Goal: Task Accomplishment & Management: Manage account settings

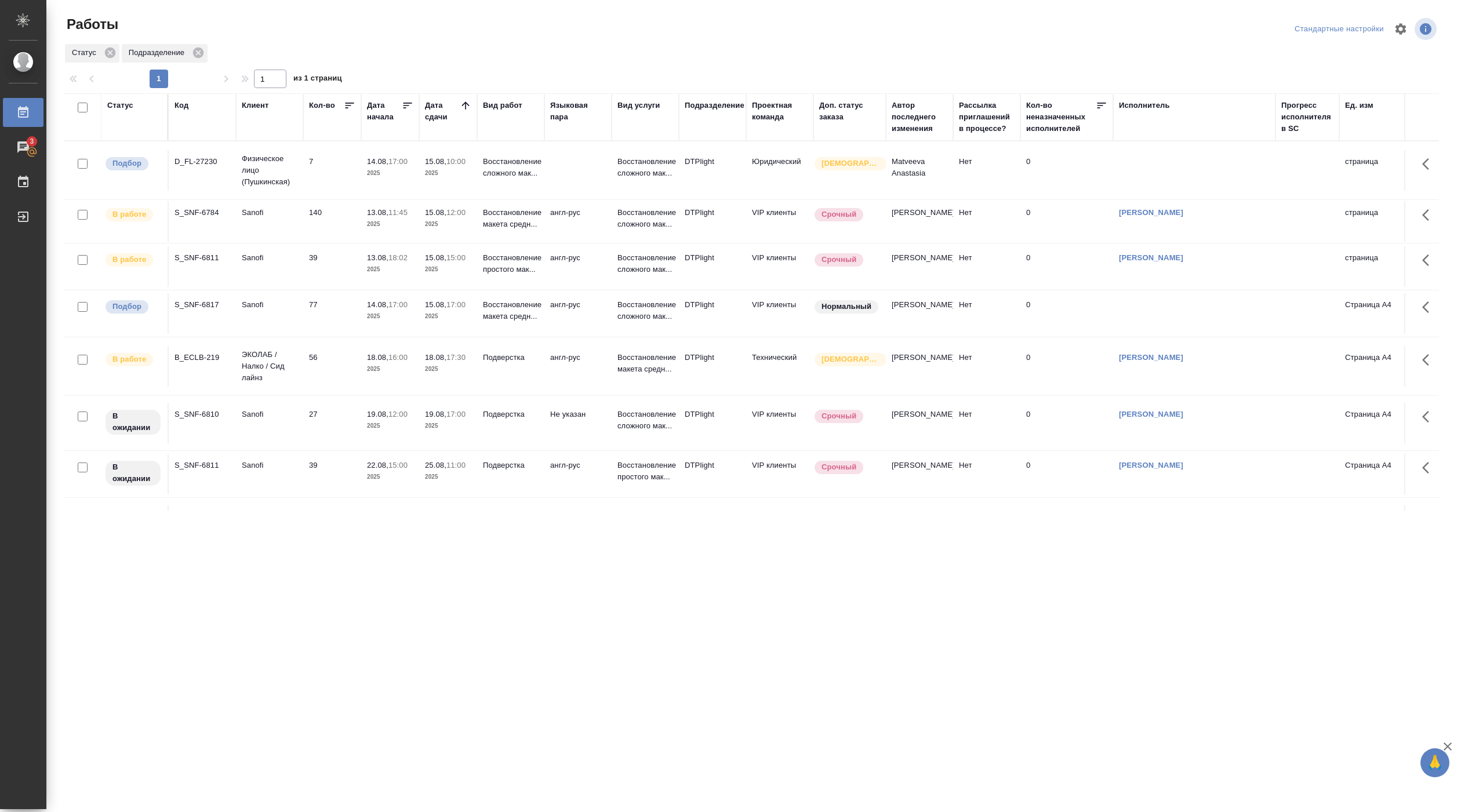
click at [324, 191] on td "39" at bounding box center [332, 171] width 58 height 40
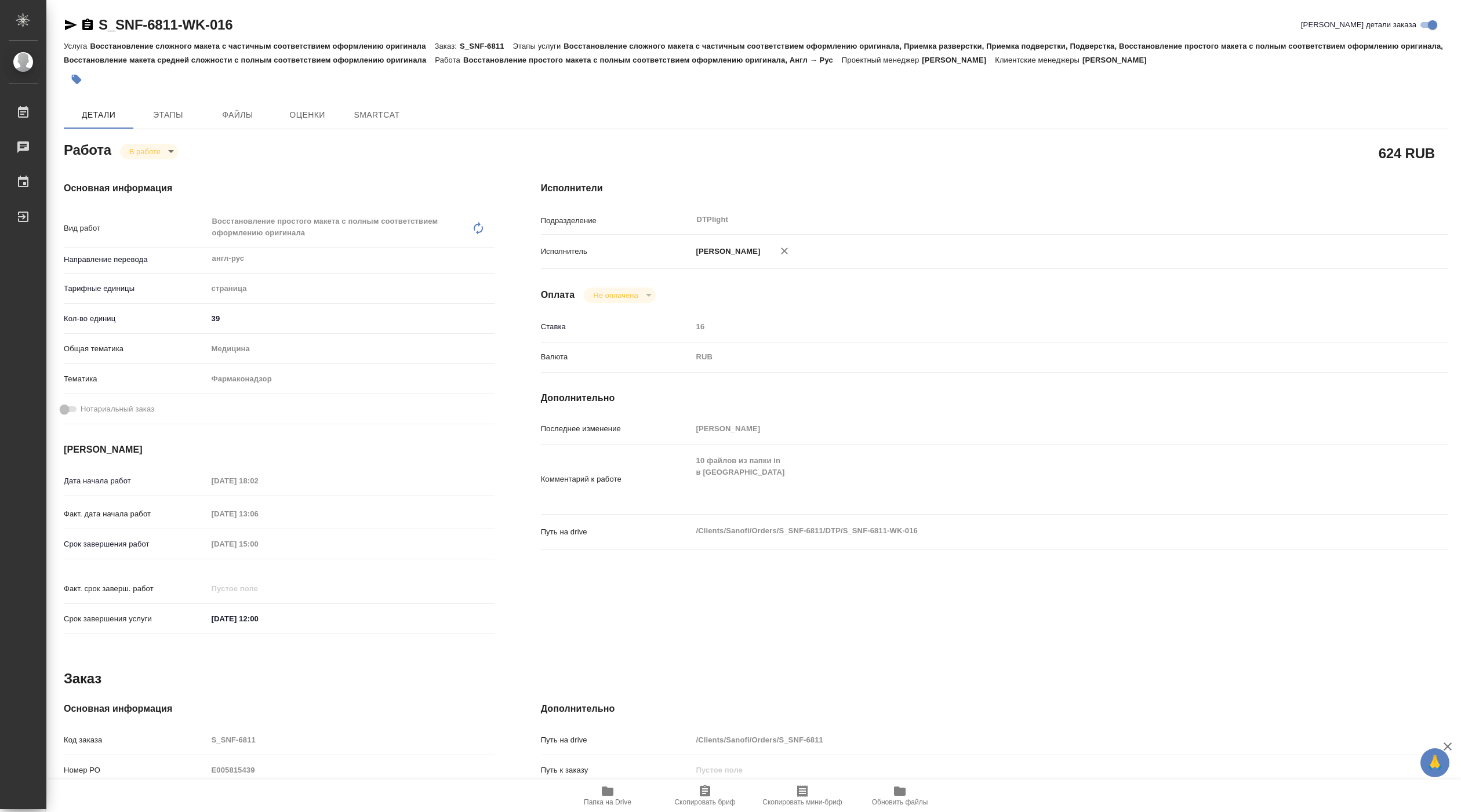
type textarea "x"
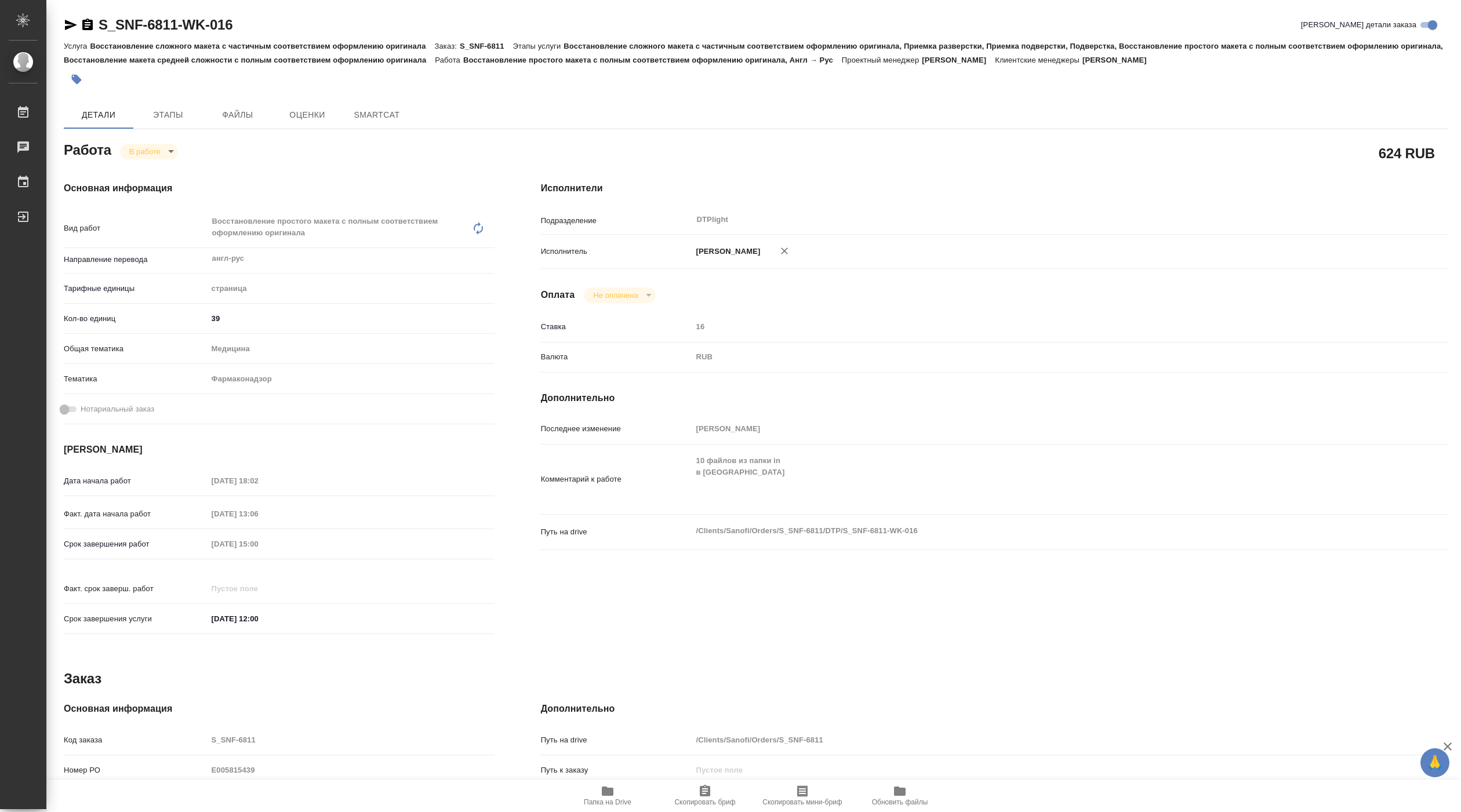
type textarea "x"
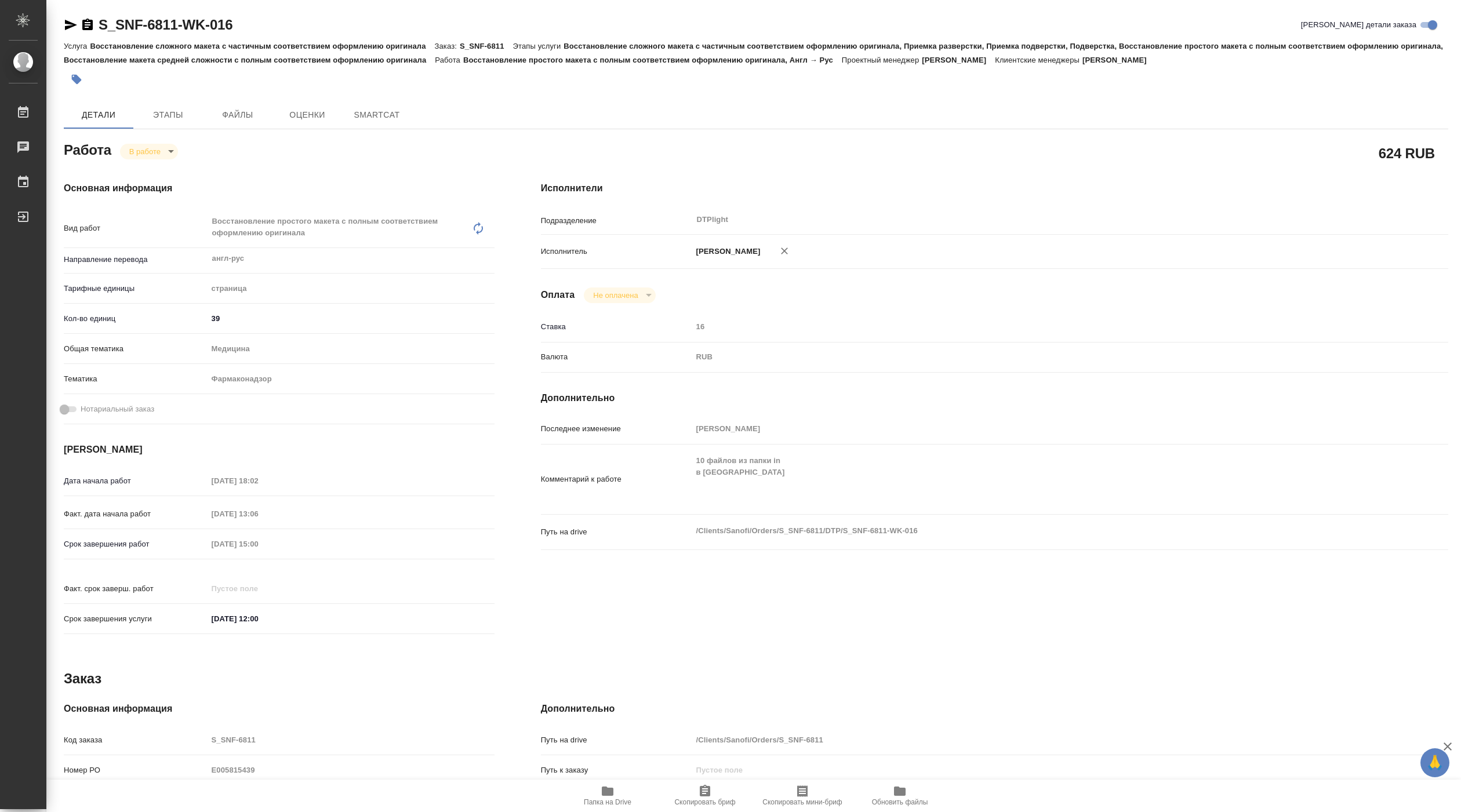
type textarea "x"
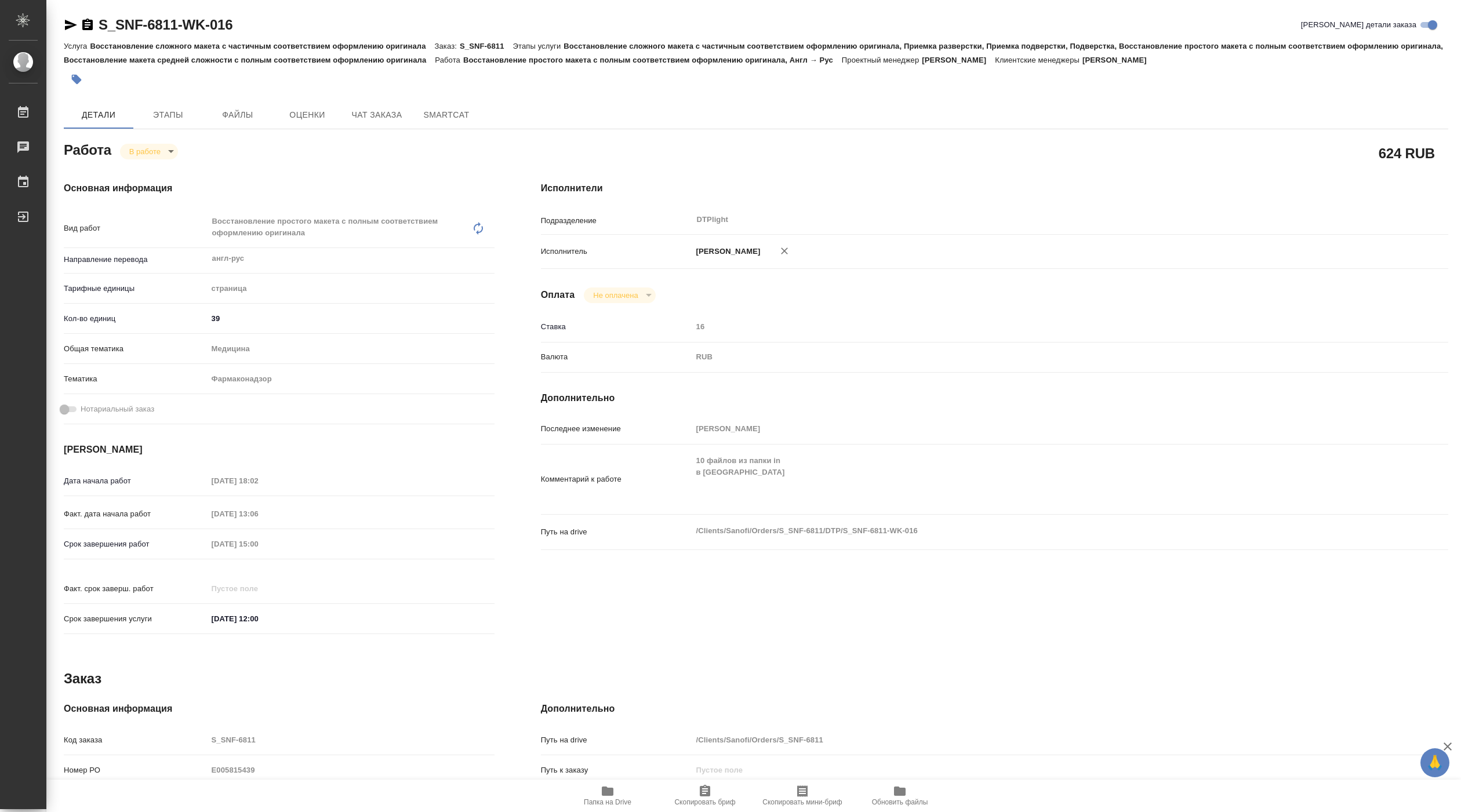
type textarea "x"
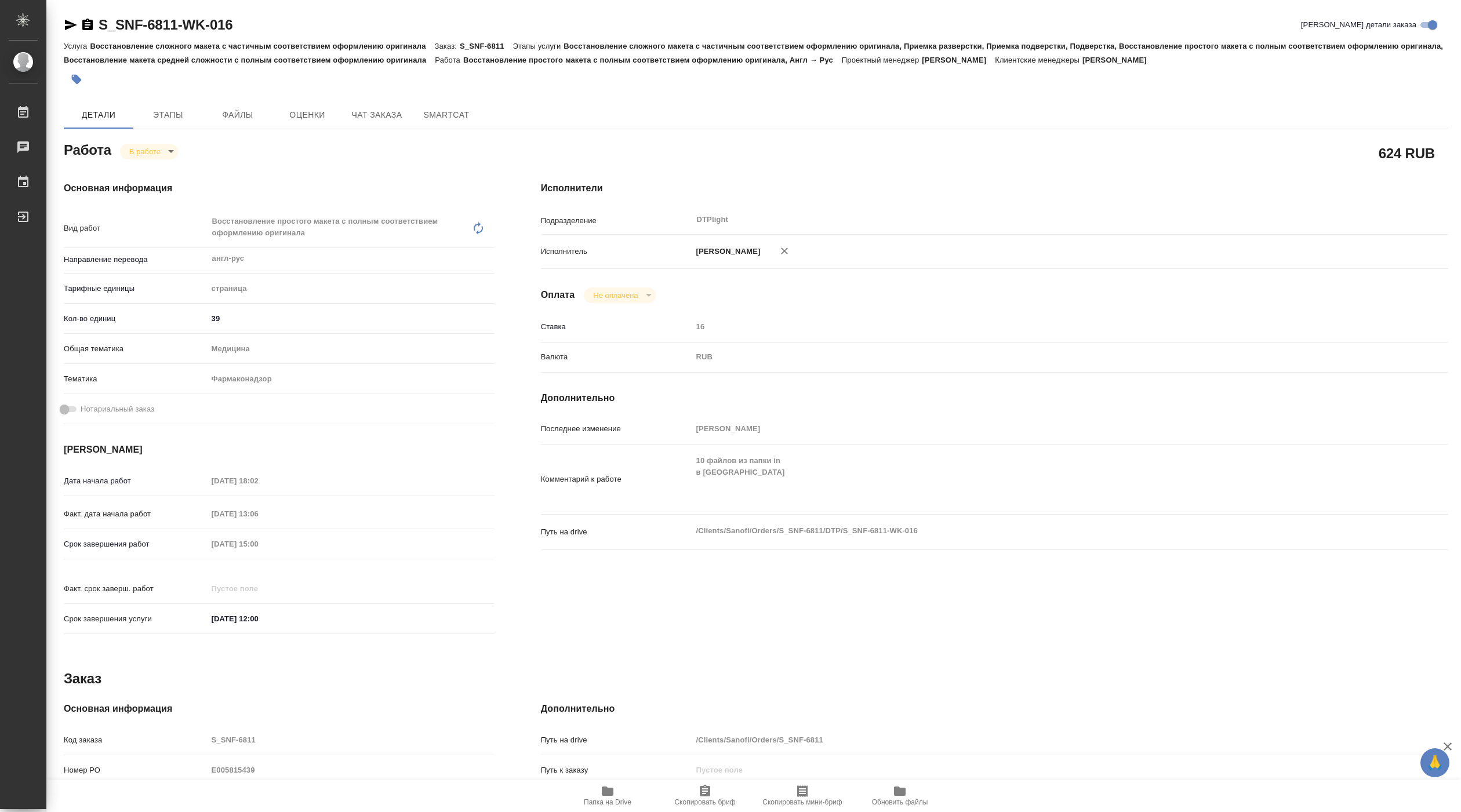
type textarea "x"
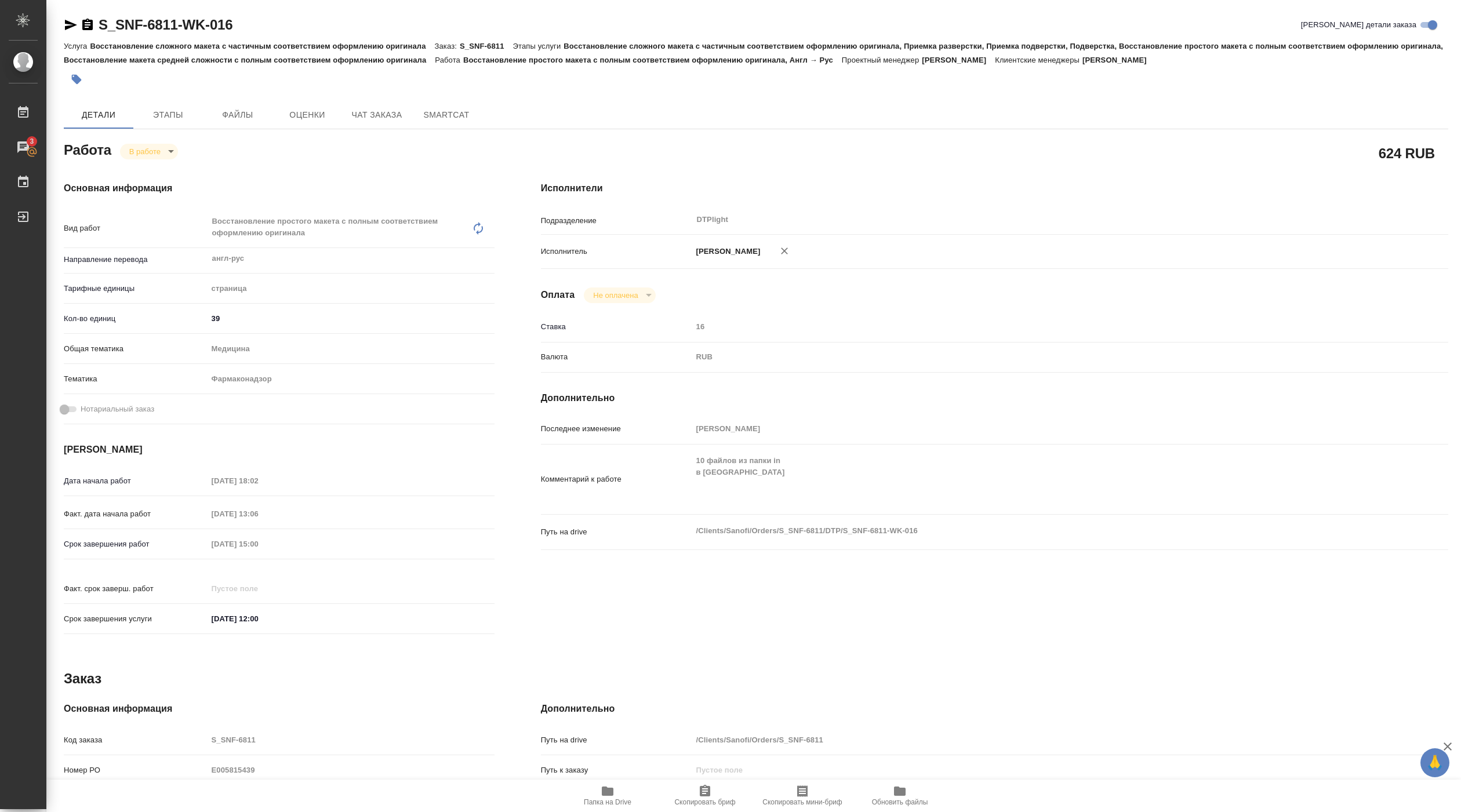
click at [601, 782] on button "Папка на Drive" at bounding box center [607, 795] width 97 height 32
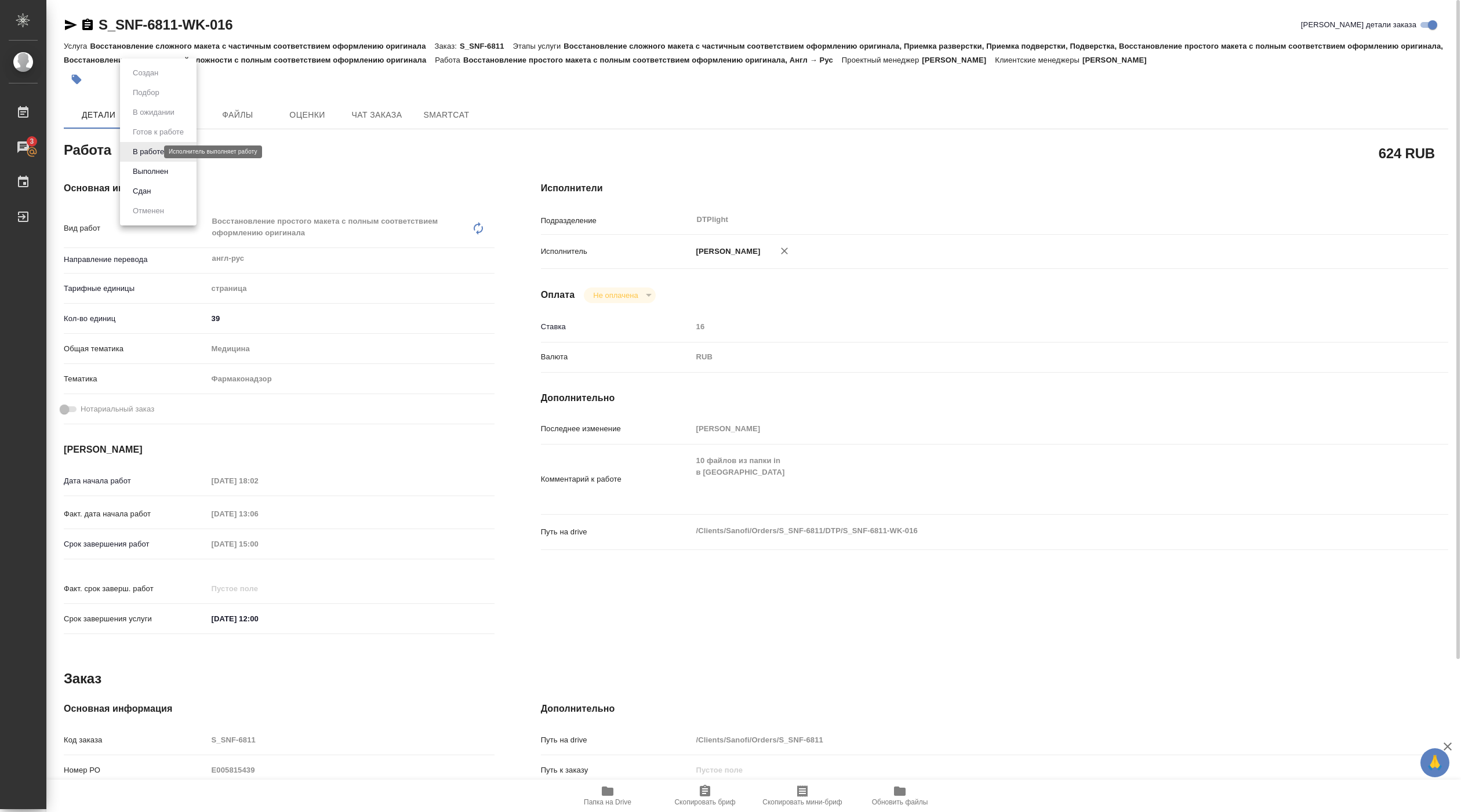
click at [136, 148] on body "🙏 .cls-1 fill:#fff; AWATERA Pankina Anna Работы 3 Чаты График Выйти S_SNF-6811-…" at bounding box center [730, 406] width 1461 height 812
click at [150, 174] on button "Выполнен" at bounding box center [151, 172] width 42 height 13
type textarea "x"
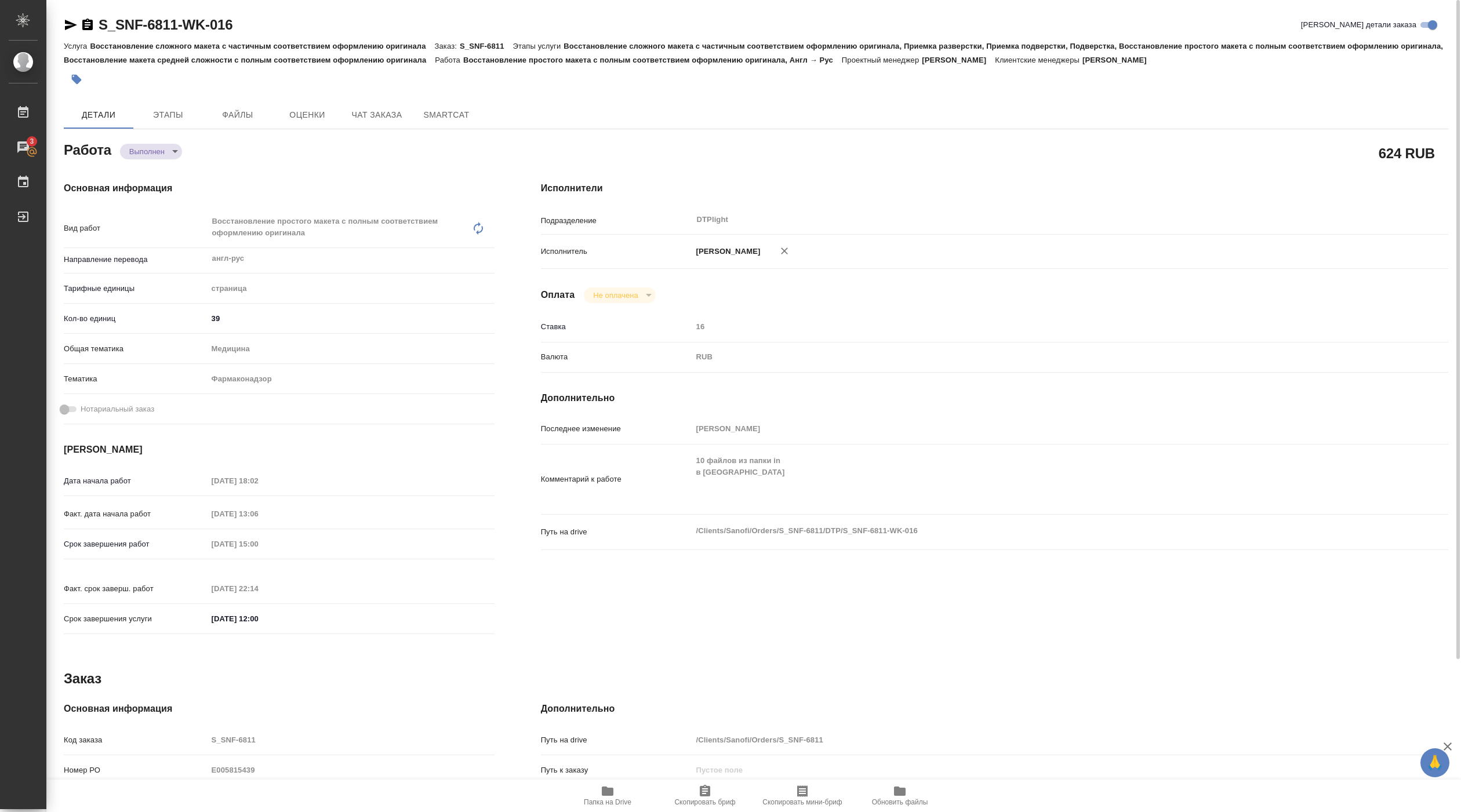
type textarea "x"
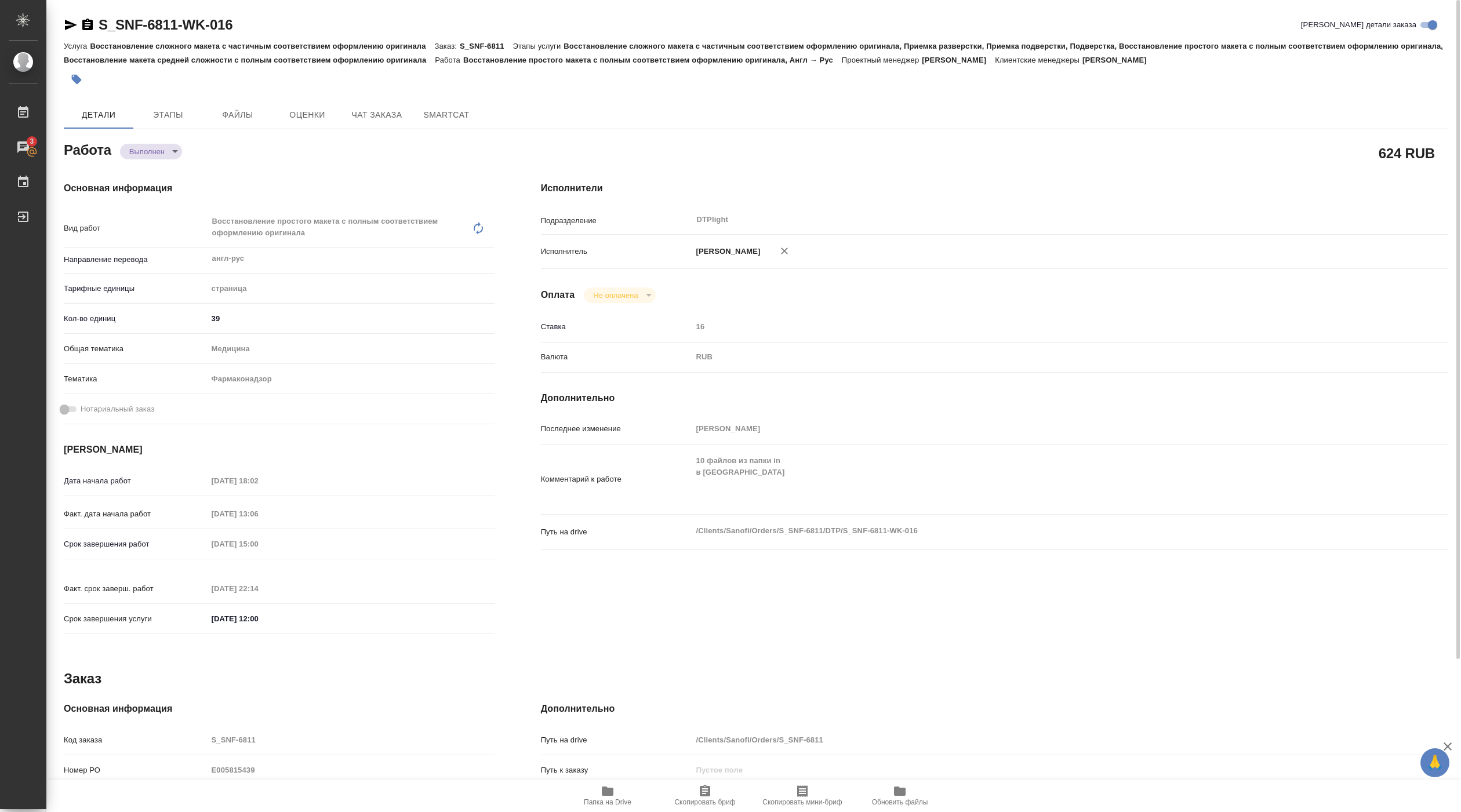
type textarea "x"
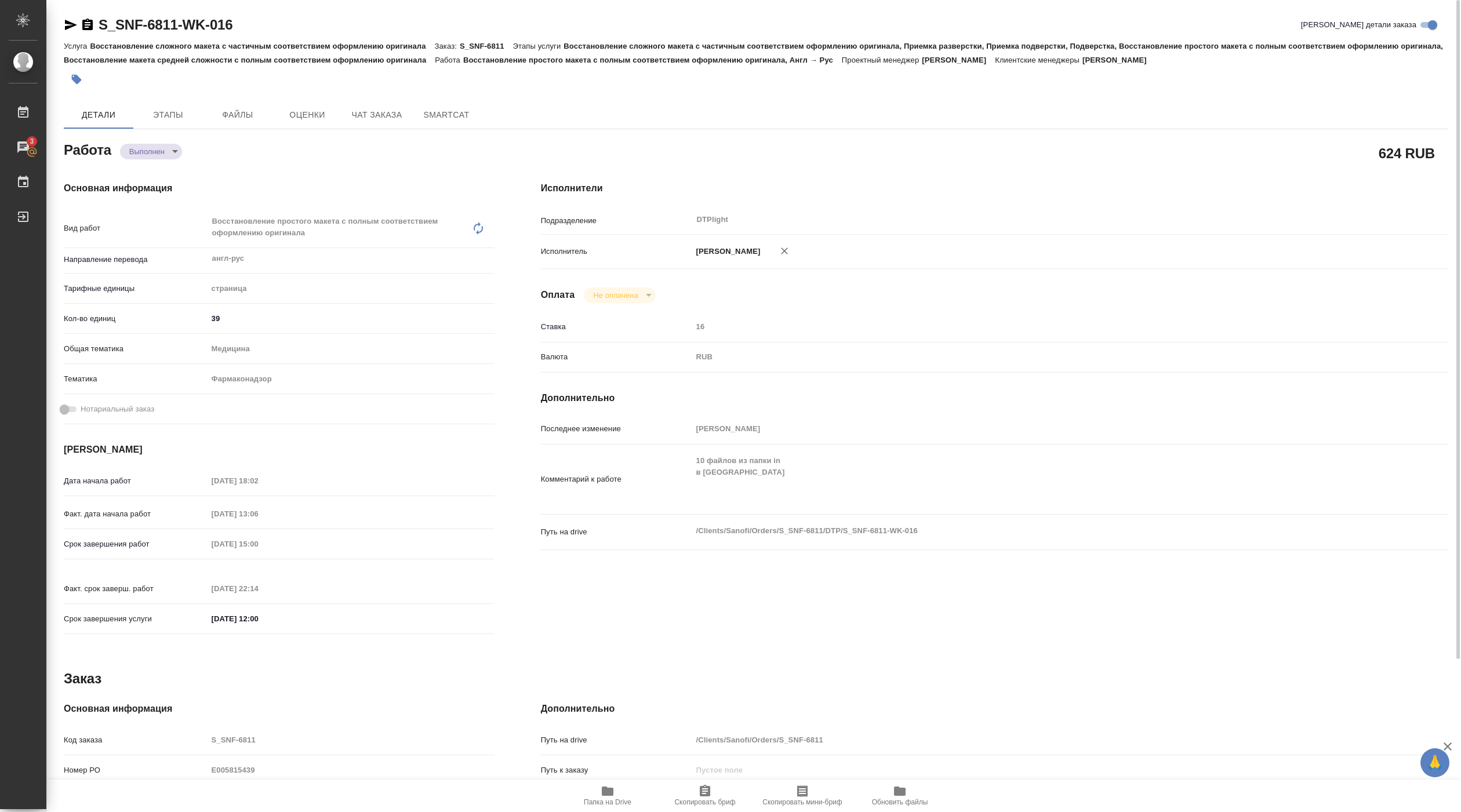
type textarea "x"
drag, startPoint x: 102, startPoint y: 33, endPoint x: 231, endPoint y: 24, distance: 129.3
click at [231, 24] on h2 "S_SNF-6811-WK-016" at bounding box center [165, 24] width 134 height 18
copy link "S_SNF-6811-WK-016"
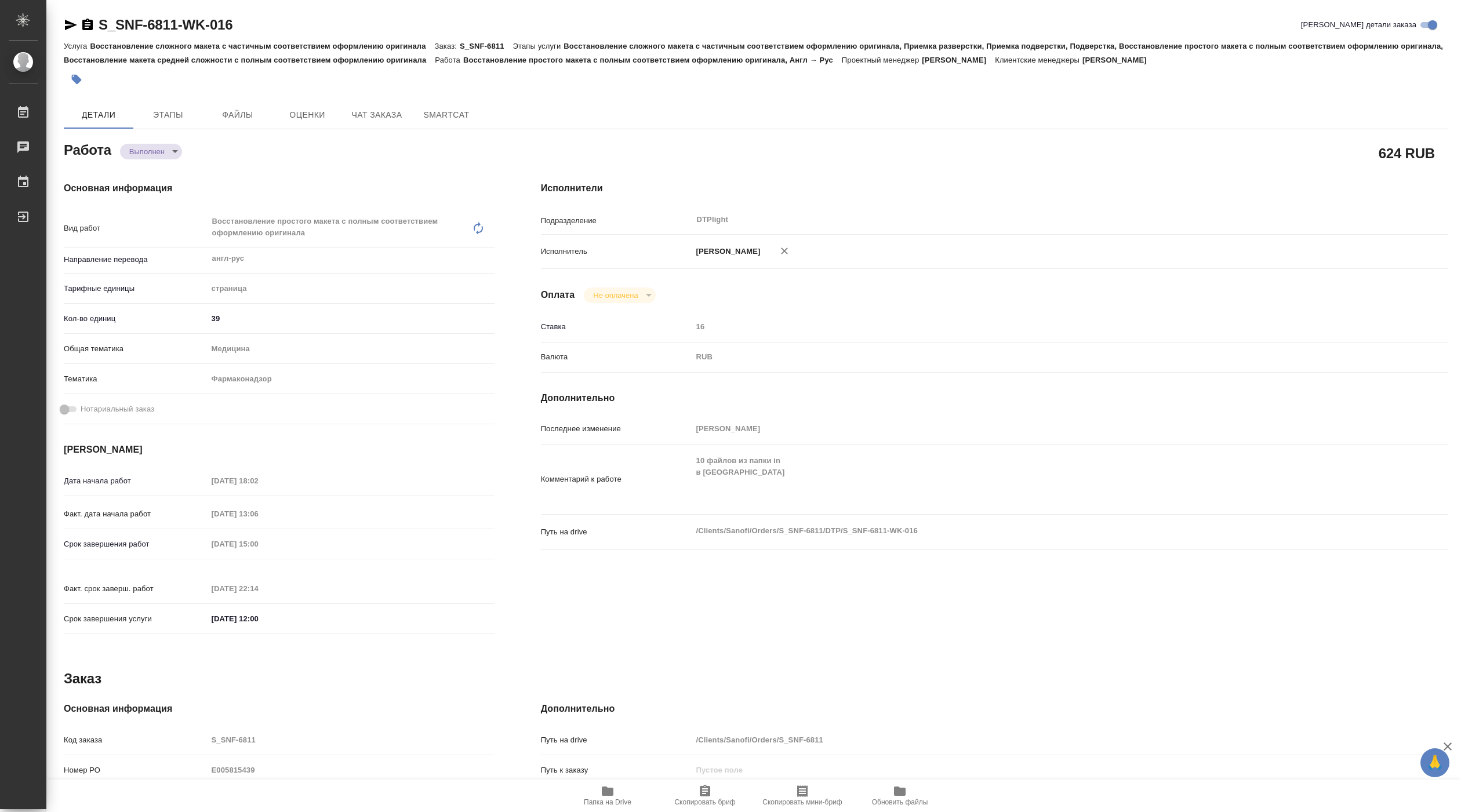
type textarea "x"
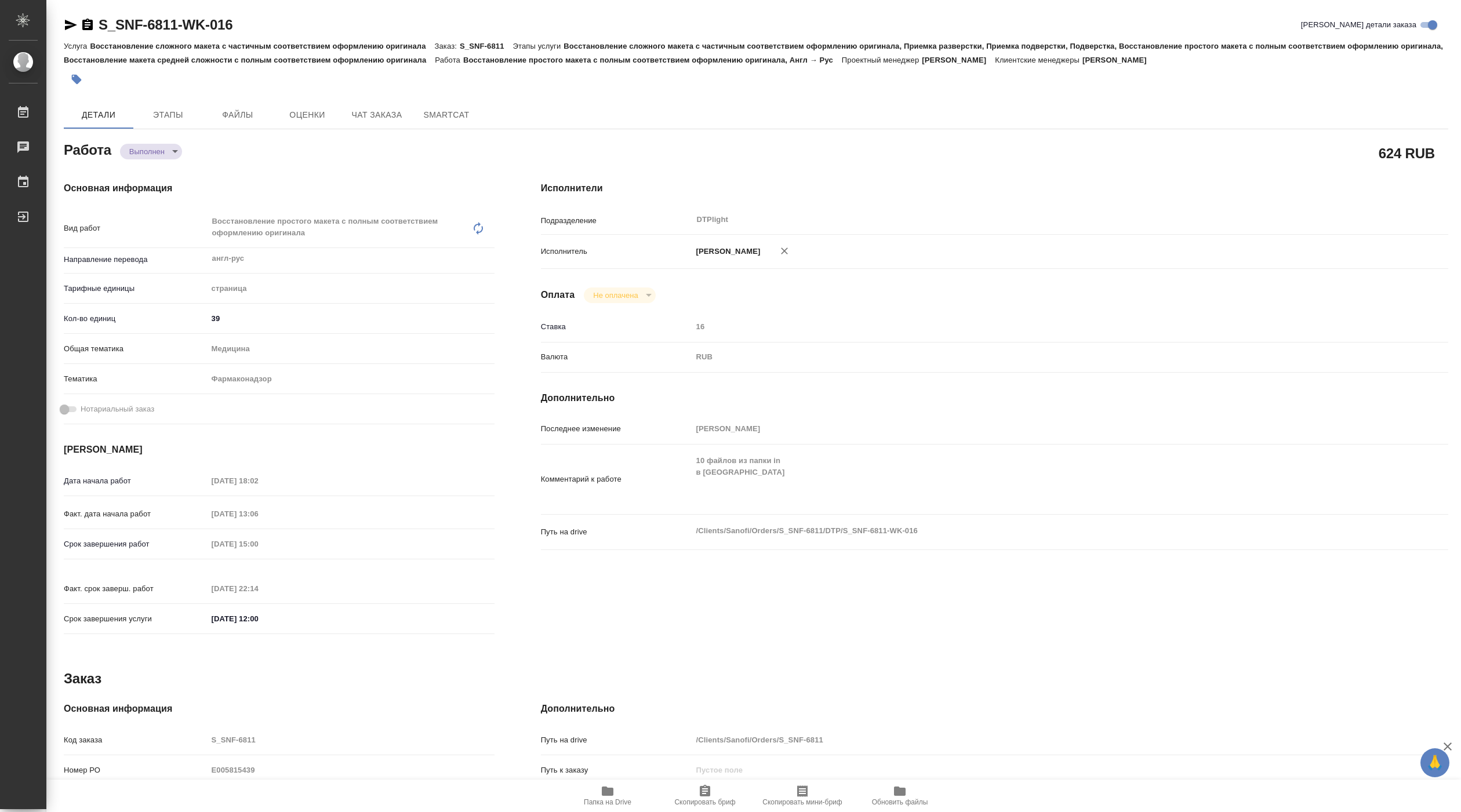
type textarea "x"
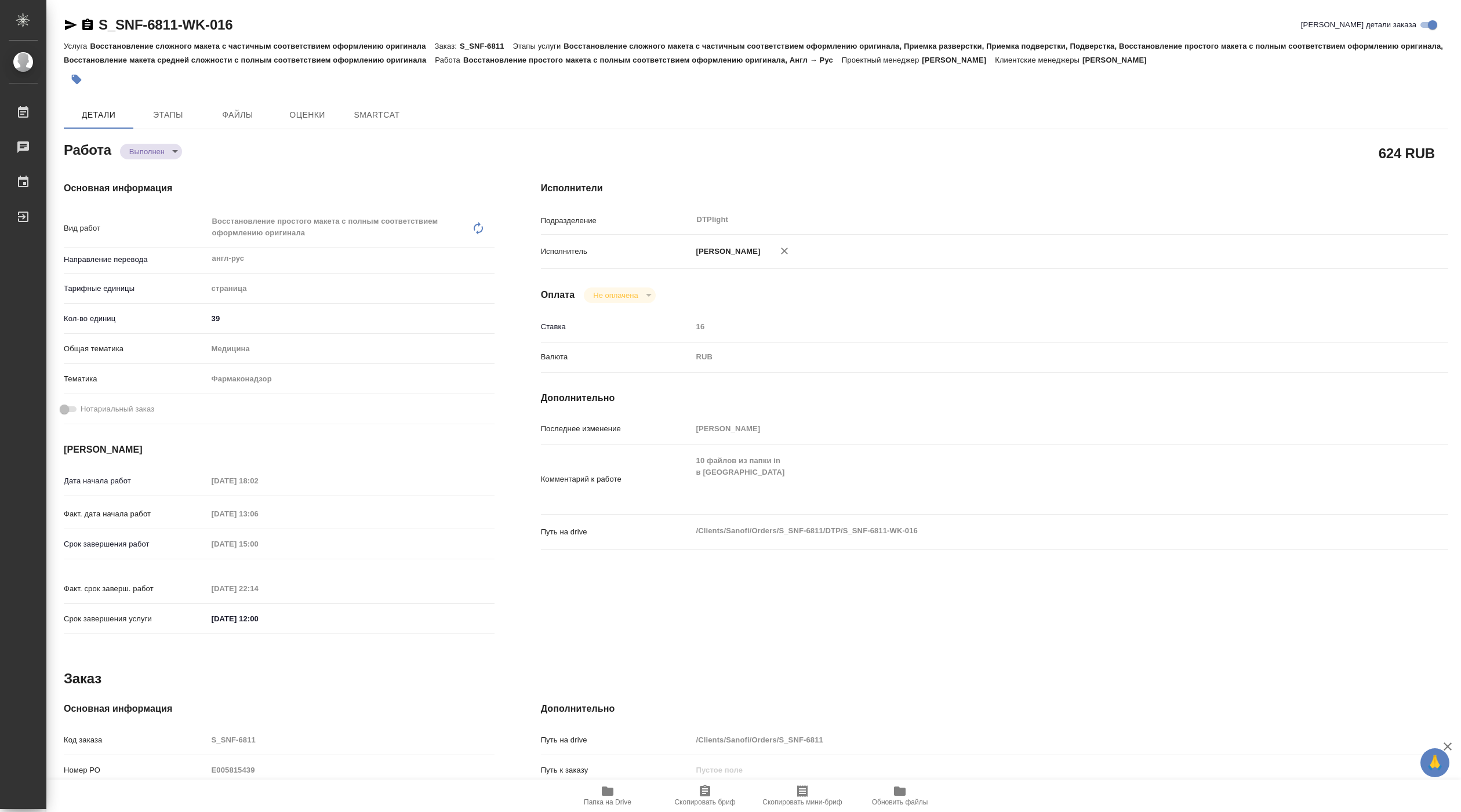
type textarea "x"
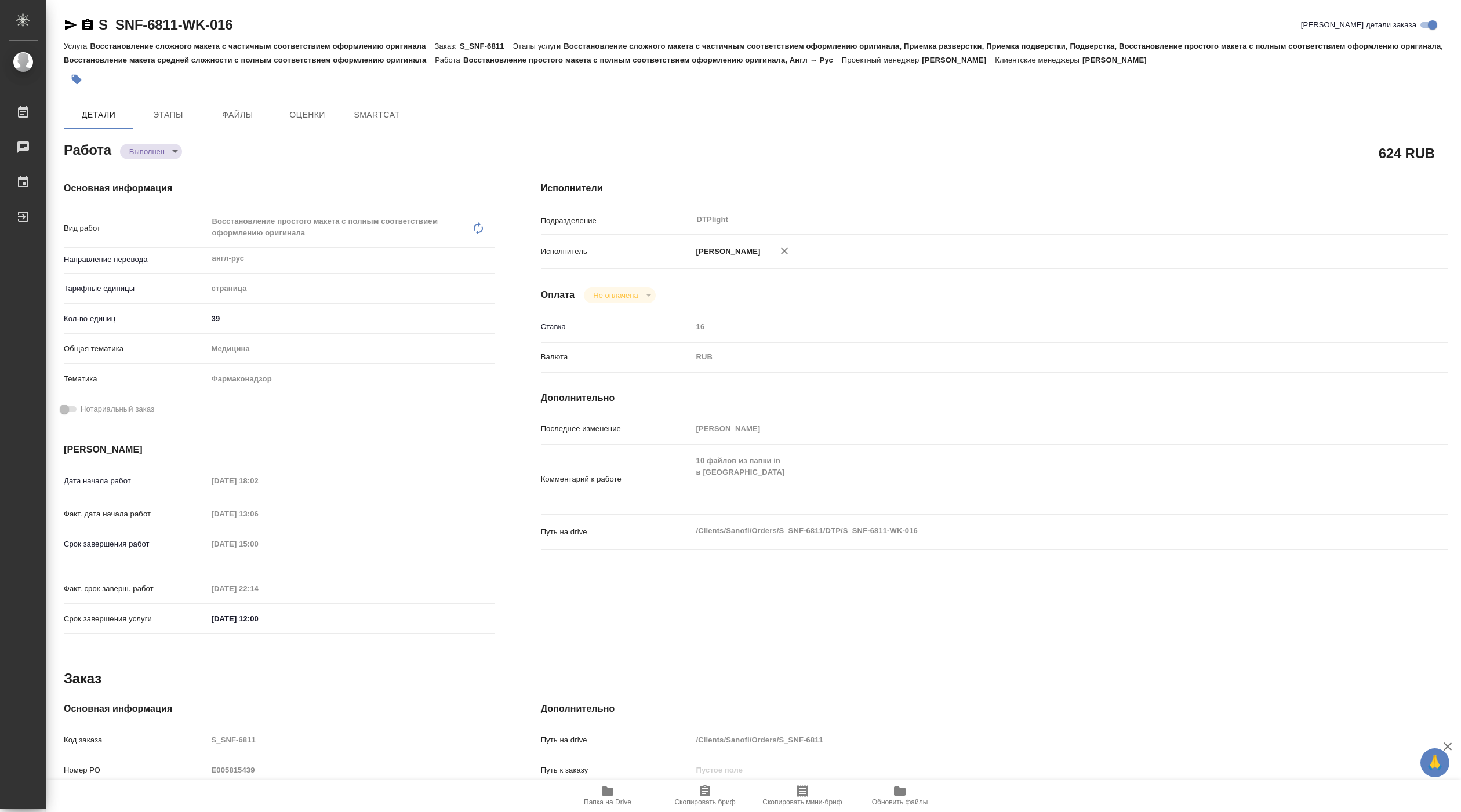
type textarea "x"
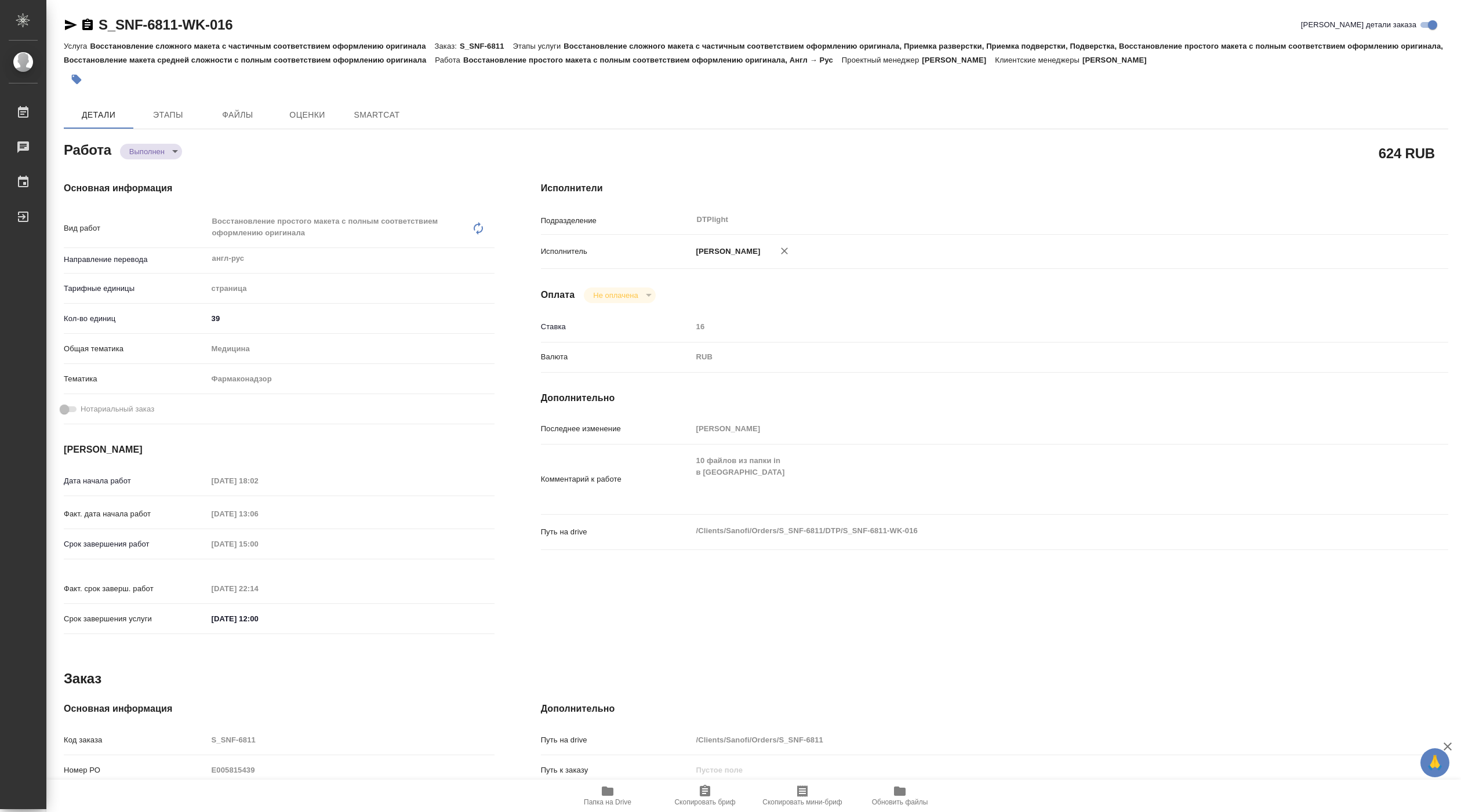
type textarea "x"
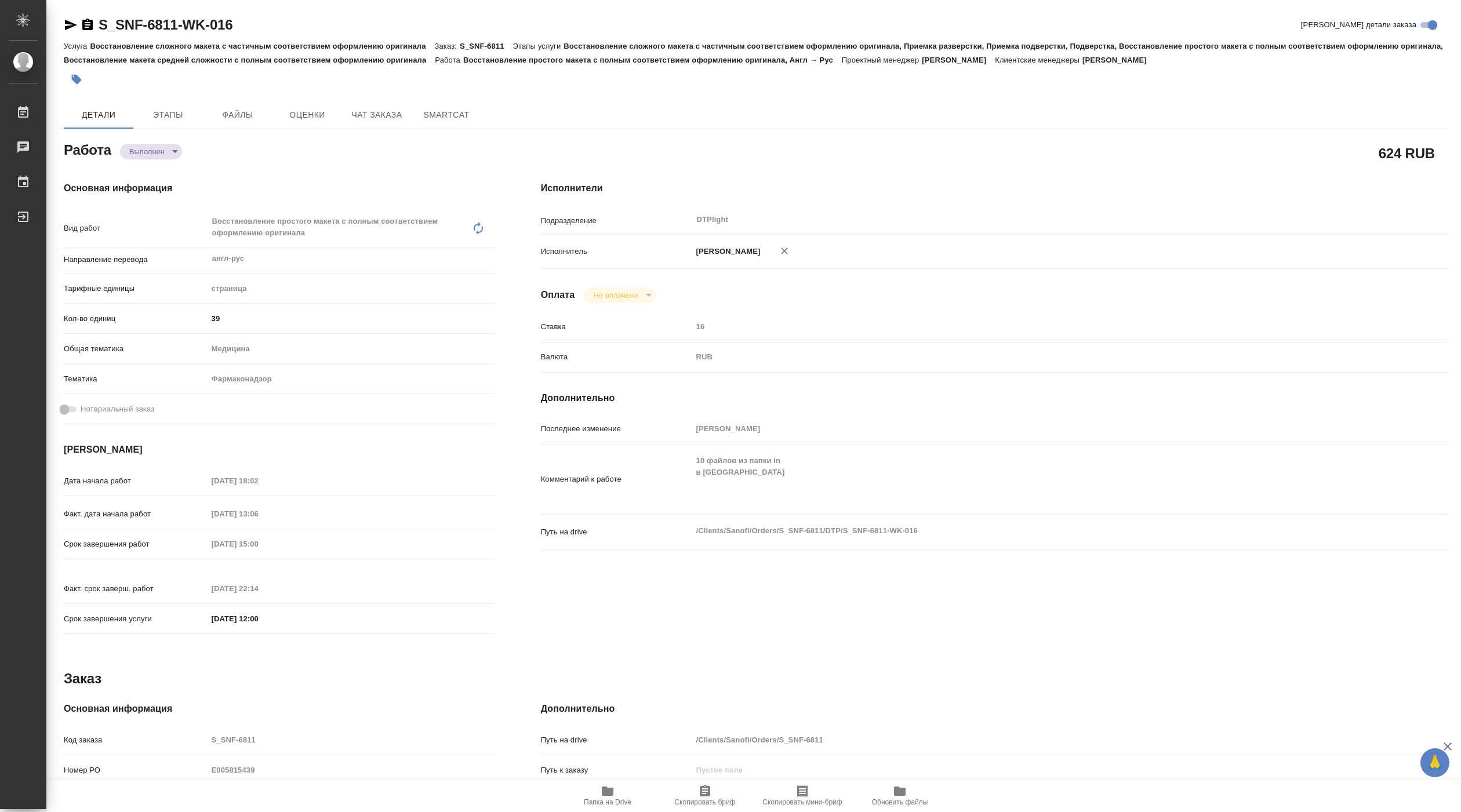
type textarea "x"
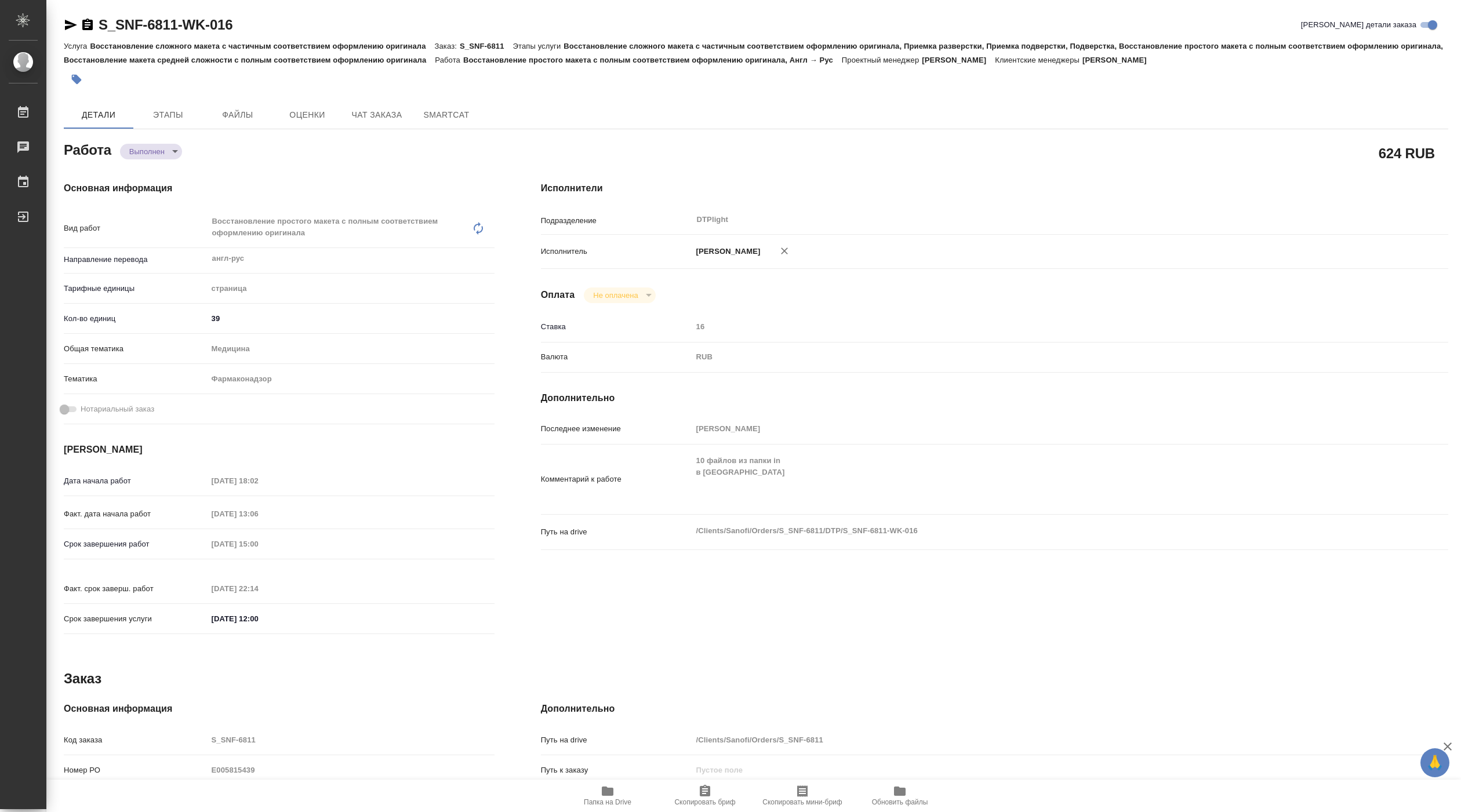
type textarea "x"
